Goal: Task Accomplishment & Management: Use online tool/utility

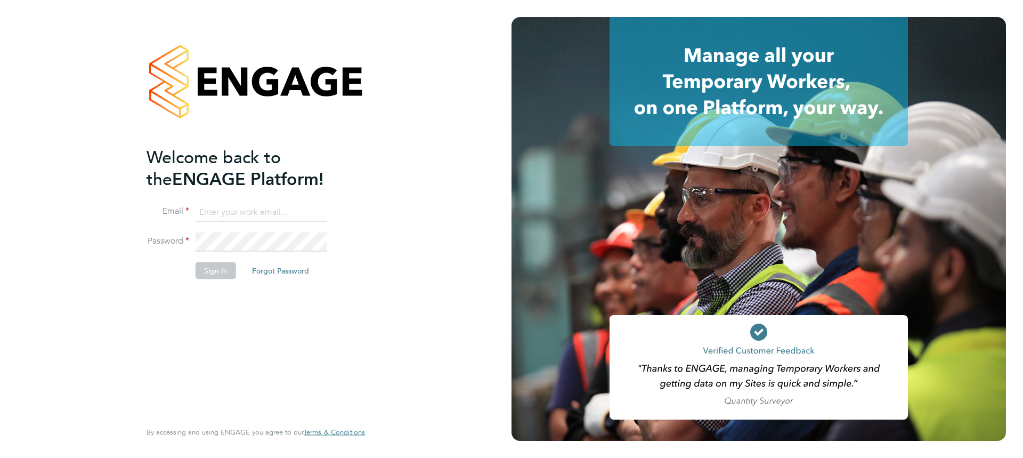
type input "Adam.Doohan@uk.g4s.com"
click at [217, 271] on button "Sign In" at bounding box center [216, 270] width 40 height 17
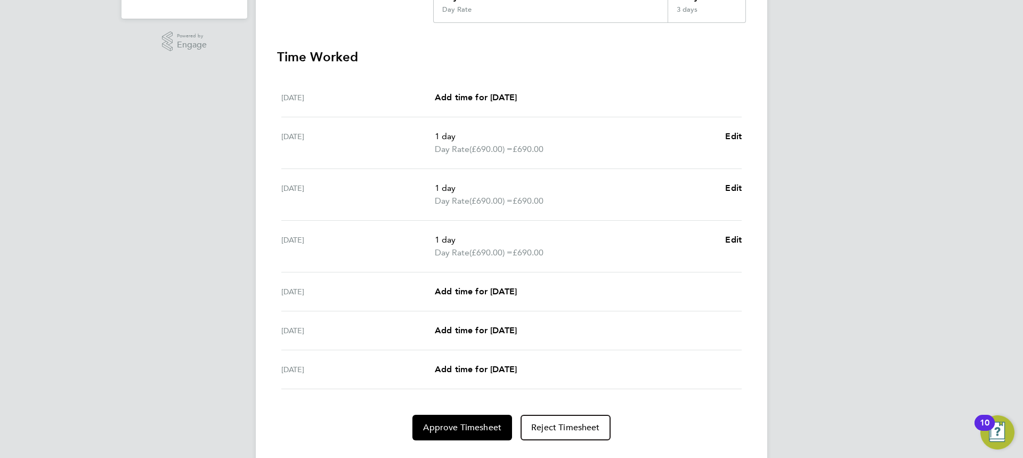
scroll to position [295, 0]
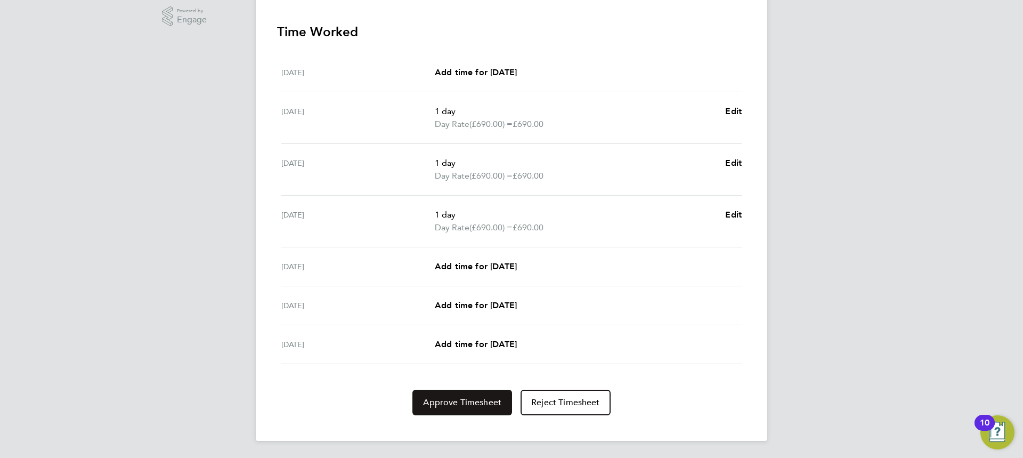
click at [481, 399] on span "Approve Timesheet" at bounding box center [462, 402] width 78 height 11
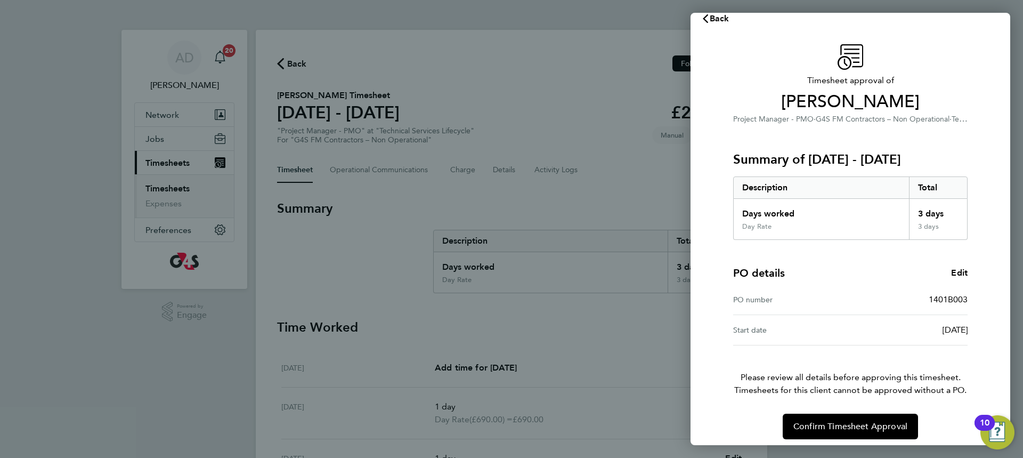
scroll to position [22, 0]
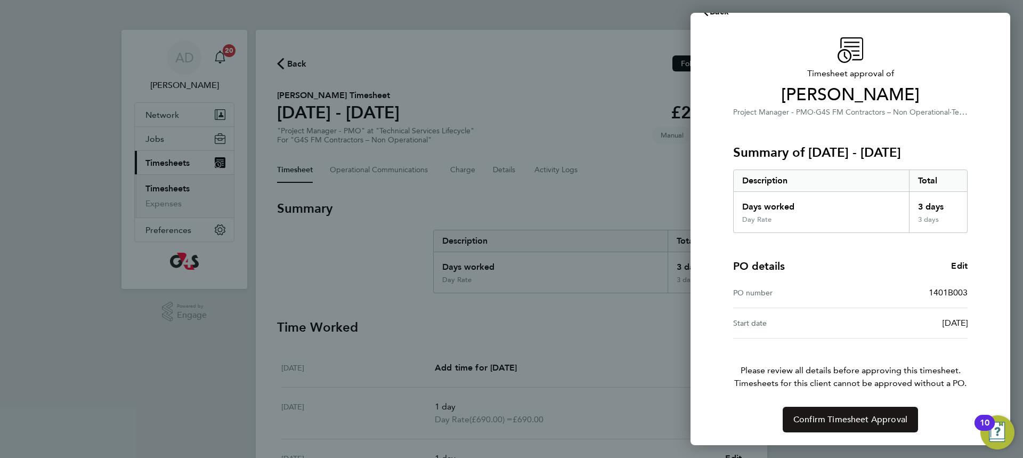
click at [853, 422] on span "Confirm Timesheet Approval" at bounding box center [850, 419] width 114 height 11
